Goal: Task Accomplishment & Management: Use online tool/utility

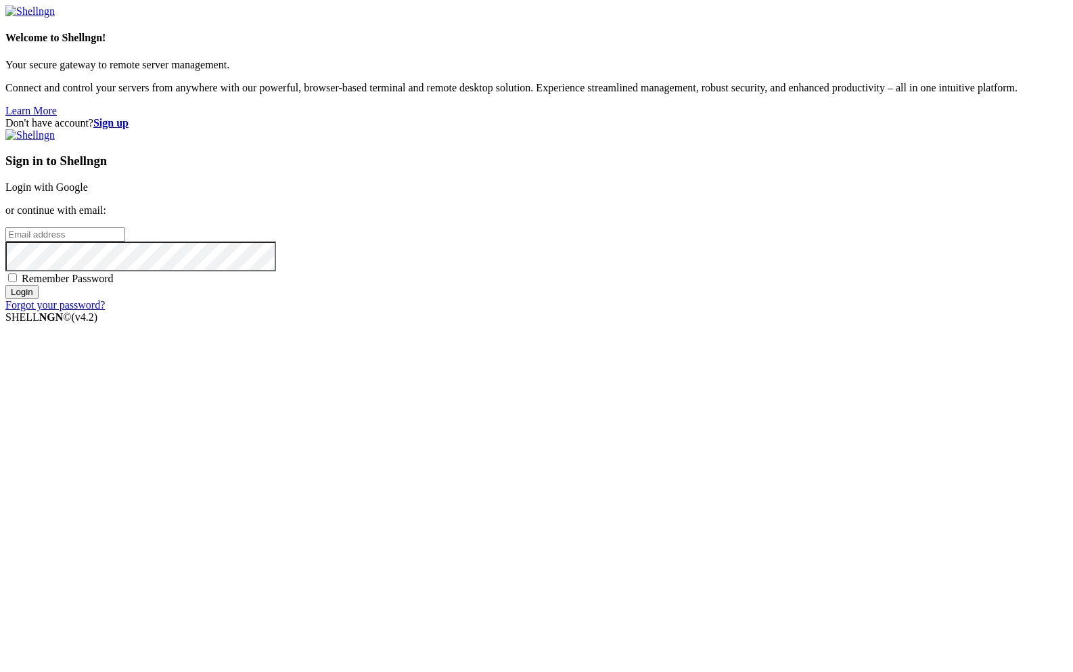
type input "tree81"
click at [114, 284] on span "Remember Password" at bounding box center [68, 278] width 92 height 11
click at [17, 282] on input "Remember Password" at bounding box center [12, 277] width 9 height 9
checkbox input "true"
click at [39, 299] on input "Login" at bounding box center [21, 292] width 33 height 14
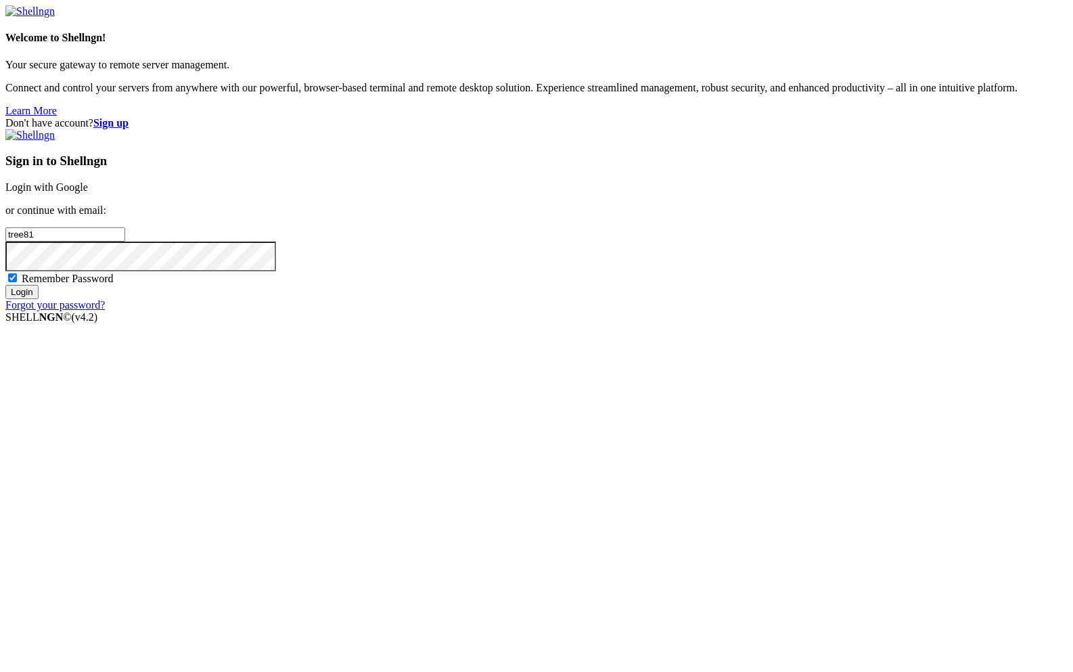
drag, startPoint x: 635, startPoint y: 323, endPoint x: 448, endPoint y: 323, distance: 187.4
click at [470, 311] on div "Don't have account? Sign up Sign in to Shellngn Login with Google or continue w…" at bounding box center [536, 214] width 1062 height 194
type input "[PERSON_NAME][EMAIL_ADDRESS][DOMAIN_NAME]"
click at [39, 299] on input "Login" at bounding box center [21, 292] width 33 height 14
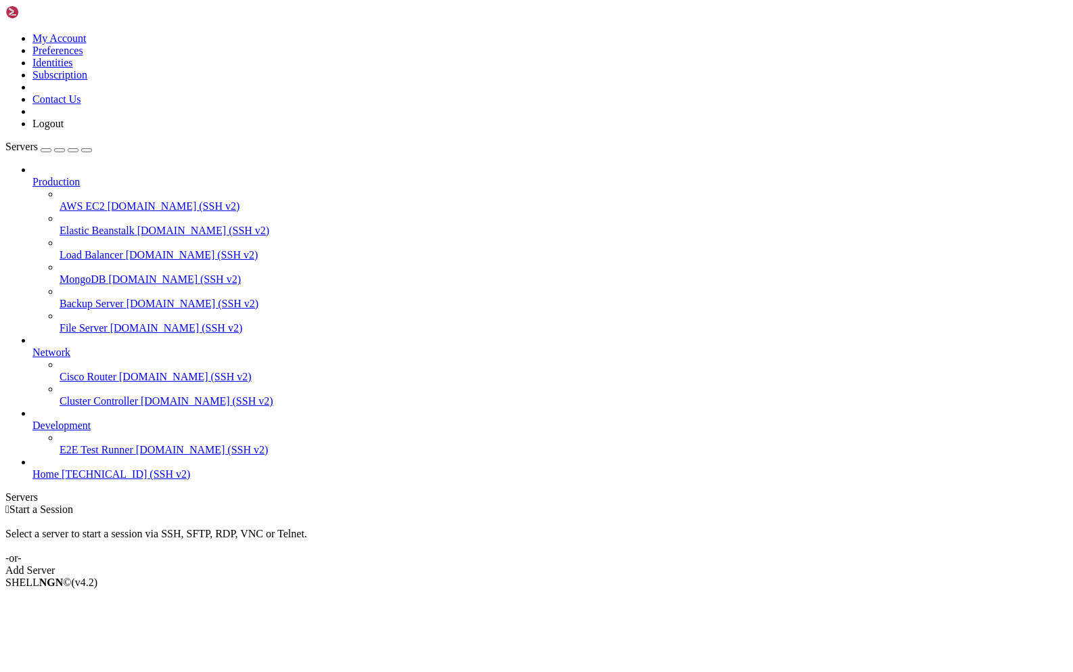
click at [58, 480] on div "Production AWS EC2 [DOMAIN_NAME] (SSH v2) Elastic Beanstalk [DOMAIN_NAME] (SSH …" at bounding box center [536, 322] width 1062 height 317
click at [59, 480] on span "Home" at bounding box center [45, 473] width 26 height 11
click at [78, 480] on span "[TECHNICAL_ID] (SSH v2)" at bounding box center [126, 473] width 129 height 11
